Goal: Task Accomplishment & Management: Manage account settings

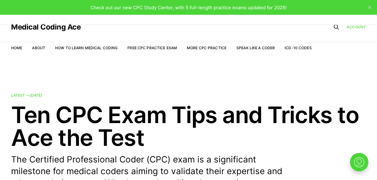
click at [352, 27] on link "Account" at bounding box center [356, 27] width 19 height 6
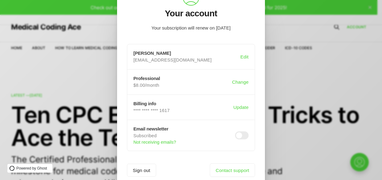
scroll to position [51, 0]
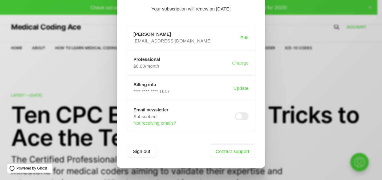
click at [240, 61] on button "Change" at bounding box center [240, 63] width 19 height 12
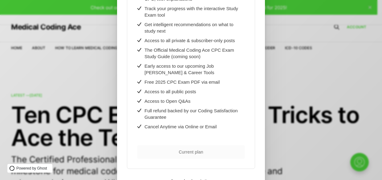
scroll to position [172, 0]
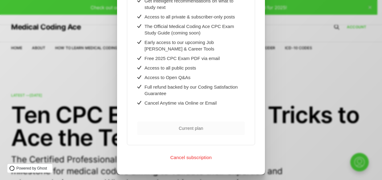
click at [191, 155] on button "Cancel subscription" at bounding box center [191, 157] width 128 height 5
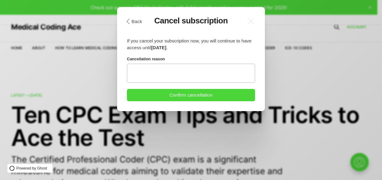
click at [162, 77] on textarea at bounding box center [191, 73] width 128 height 19
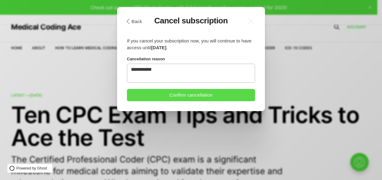
type textarea "**********"
click at [222, 92] on button "Confirm cancellation" at bounding box center [191, 95] width 128 height 12
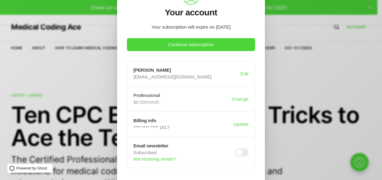
scroll to position [69, 0]
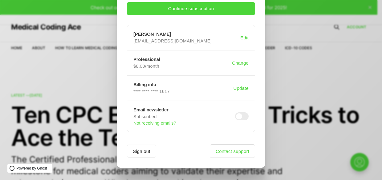
click at [227, 149] on link "Contact support" at bounding box center [232, 151] width 45 height 14
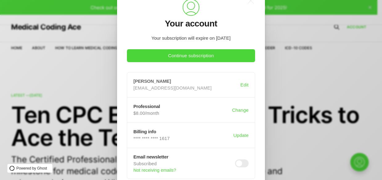
scroll to position [31, 0]
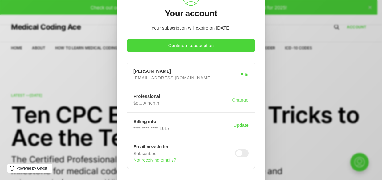
click at [239, 100] on button "Change" at bounding box center [240, 100] width 19 height 12
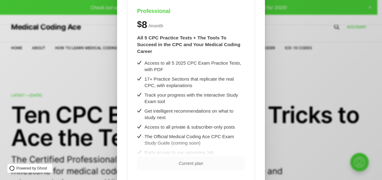
scroll to position [0, 0]
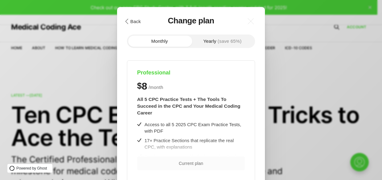
click at [135, 22] on button ".cls-1{fill:none;stroke:currentColor;stroke-linecap:round;stroke-linejoin:round…" at bounding box center [132, 21] width 21 height 10
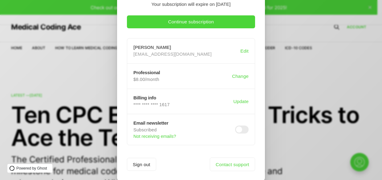
scroll to position [62, 0]
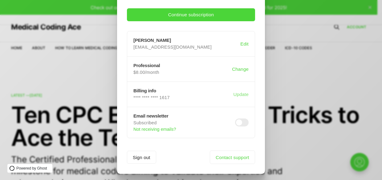
click at [239, 94] on button "Update" at bounding box center [241, 94] width 18 height 12
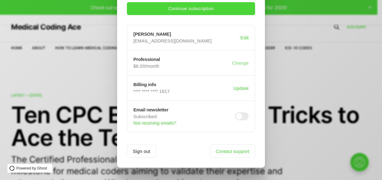
click at [235, 62] on button "Change" at bounding box center [240, 63] width 19 height 12
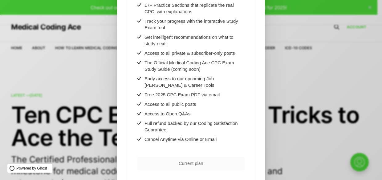
scroll to position [152, 0]
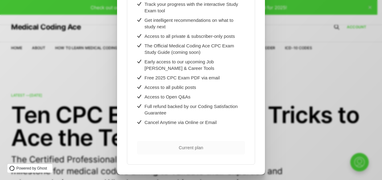
click at [183, 146] on span "Current plan" at bounding box center [191, 148] width 24 height 4
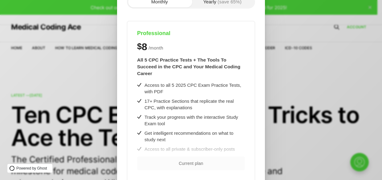
scroll to position [0, 0]
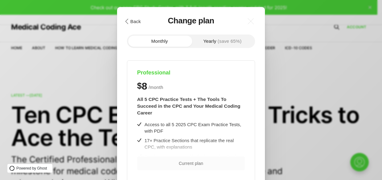
click at [133, 21] on button ".cls-1{fill:none;stroke:currentColor;stroke-linecap:round;stroke-linejoin:round…" at bounding box center [132, 21] width 21 height 10
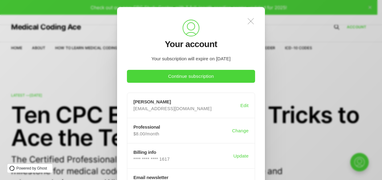
click at [249, 22] on icon ".a{fill:none;stroke:currentColor;stroke-linecap:round;stroke-linejoin:round;str…" at bounding box center [251, 21] width 14 height 14
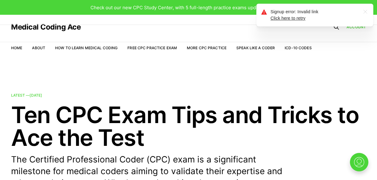
click at [365, 10] on icon ".a{fill:none;stroke:currentColor;stroke-linecap:round;stroke-linejoin:round;str…" at bounding box center [366, 12] width 10 height 10
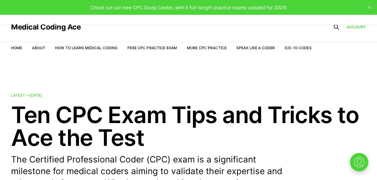
click at [369, 7] on icon "close" at bounding box center [369, 7] width 3 height 3
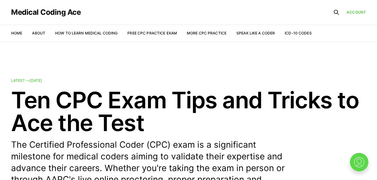
click at [360, 160] on img at bounding box center [359, 162] width 20 height 20
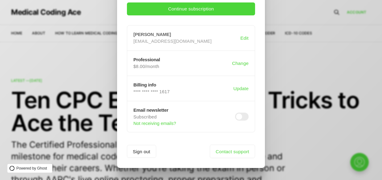
scroll to position [69, 0]
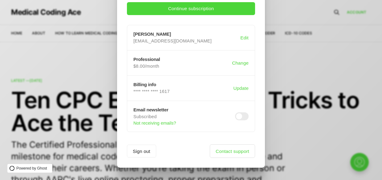
click at [222, 148] on link "Contact support" at bounding box center [232, 151] width 45 height 14
click at [243, 36] on button "Edit" at bounding box center [244, 38] width 11 height 12
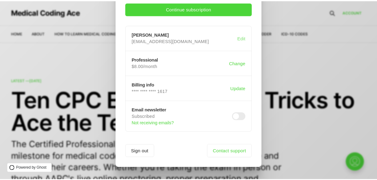
scroll to position [0, 0]
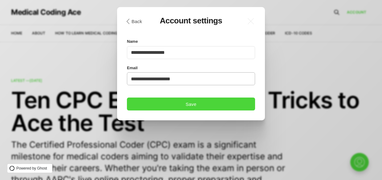
click at [192, 80] on input "**********" at bounding box center [191, 78] width 128 height 13
click at [251, 20] on icon ".a{fill:none;stroke:currentColor;stroke-linecap:round;stroke-linejoin:round;str…" at bounding box center [251, 21] width 14 height 14
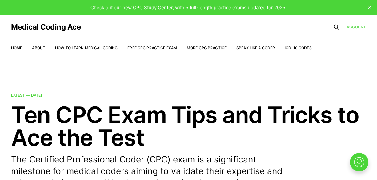
click at [357, 27] on link "Account" at bounding box center [356, 27] width 19 height 6
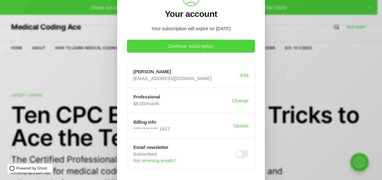
scroll to position [62, 0]
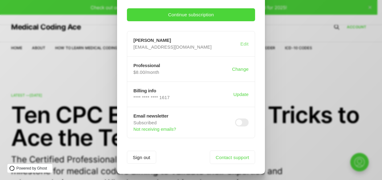
click at [244, 42] on button "Edit" at bounding box center [244, 44] width 11 height 12
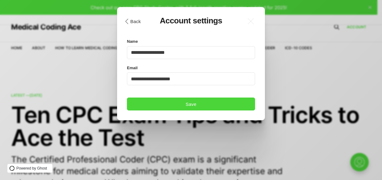
click at [130, 20] on button ".cls-1{fill:none;stroke:currentColor;stroke-linecap:round;stroke-linejoin:round…" at bounding box center [132, 21] width 21 height 10
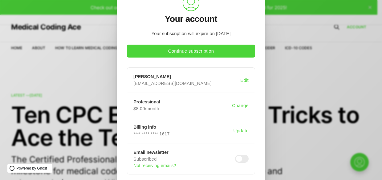
scroll to position [69, 0]
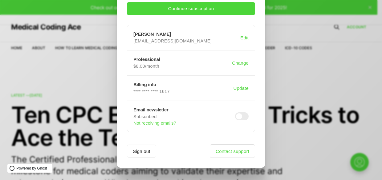
click at [225, 149] on link "Contact support" at bounding box center [232, 151] width 45 height 14
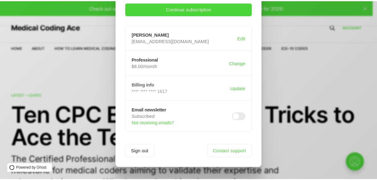
scroll to position [0, 0]
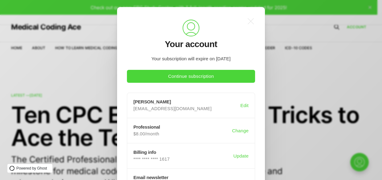
click at [325, 18] on div ".a{fill:none;stroke:currentColor;stroke-linecap:round;stroke-linejoin:round;str…" at bounding box center [195, 90] width 391 height 180
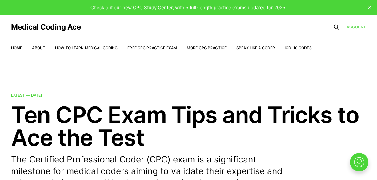
click at [359, 28] on link "Account" at bounding box center [356, 27] width 19 height 6
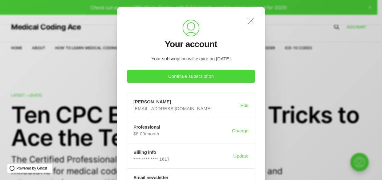
click at [253, 19] on icon at bounding box center [251, 21] width 6 height 6
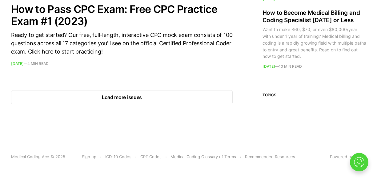
scroll to position [967, 0]
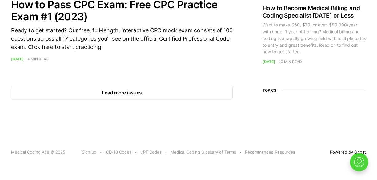
click at [338, 152] on link "Powered by Ghost" at bounding box center [348, 152] width 36 height 5
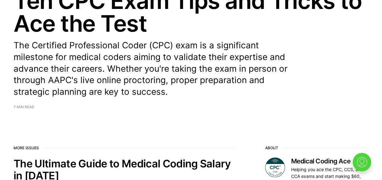
scroll to position [0, 0]
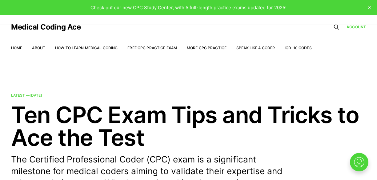
click at [336, 29] on icon at bounding box center [336, 27] width 6 height 6
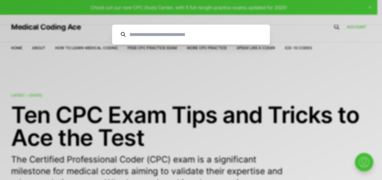
click at [203, 34] on input at bounding box center [193, 35] width 135 height 20
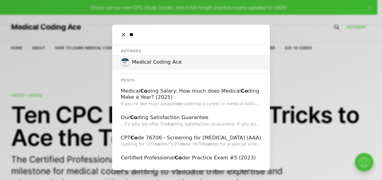
type input "*"
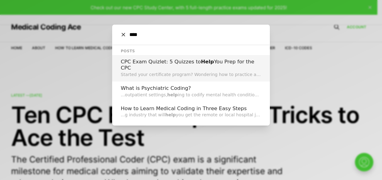
type input "****"
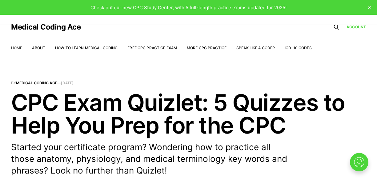
click at [18, 46] on link "Home" at bounding box center [16, 48] width 11 height 5
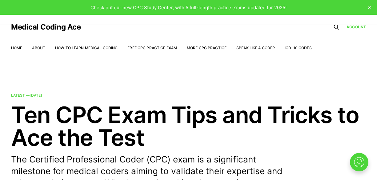
click at [38, 48] on link "About" at bounding box center [38, 48] width 13 height 5
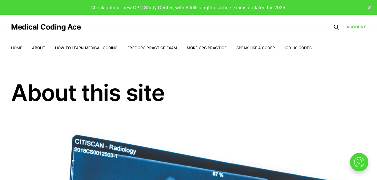
click at [20, 48] on link "Home" at bounding box center [16, 48] width 11 height 5
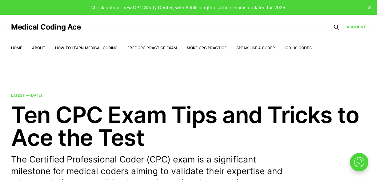
drag, startPoint x: 120, startPoint y: 7, endPoint x: 189, endPoint y: 4, distance: 68.7
click at [123, 8] on span "Check out our new CPC Study Center, with 5 full-length practice exams updated f…" at bounding box center [189, 8] width 196 height 6
click at [191, 3] on div "Check out our new CPC Study Center, with 5 full-length practice exams updated f…" at bounding box center [188, 7] width 377 height 15
click at [216, 7] on span "Check out our new CPC Study Center, with 5 full-length practice exams updated f…" at bounding box center [189, 8] width 196 height 6
